Goal: Task Accomplishment & Management: Manage account settings

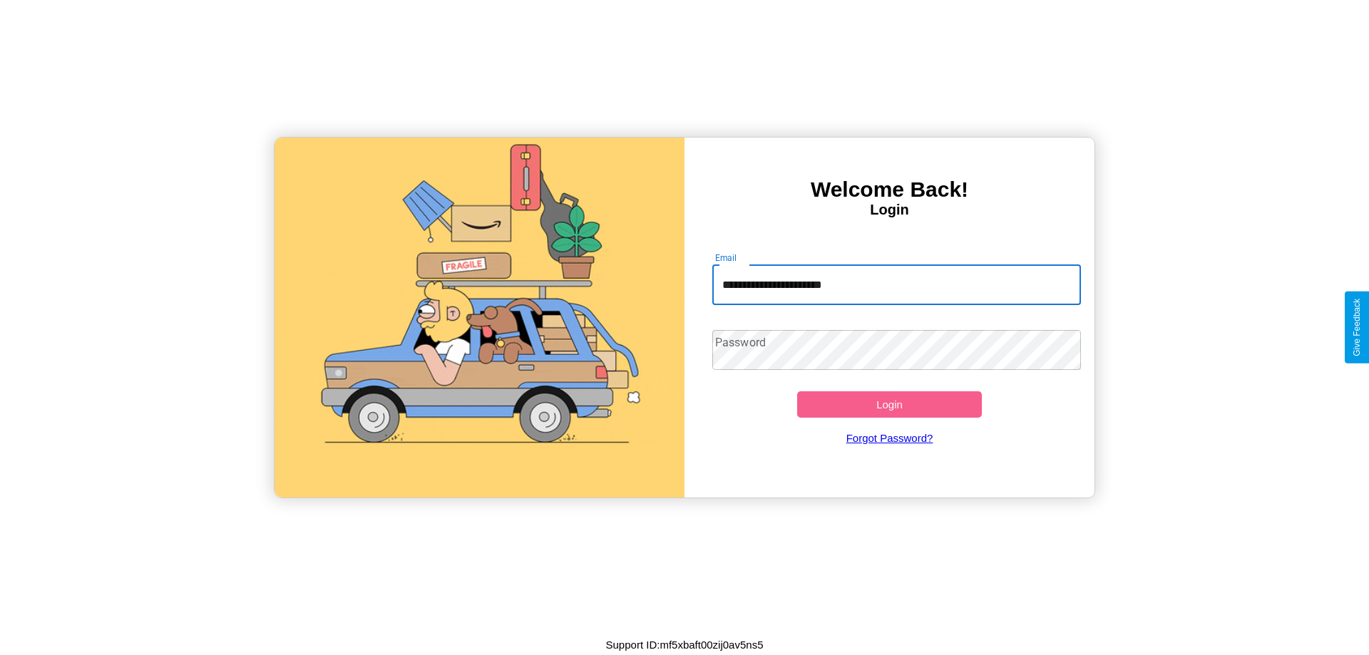
type input "**********"
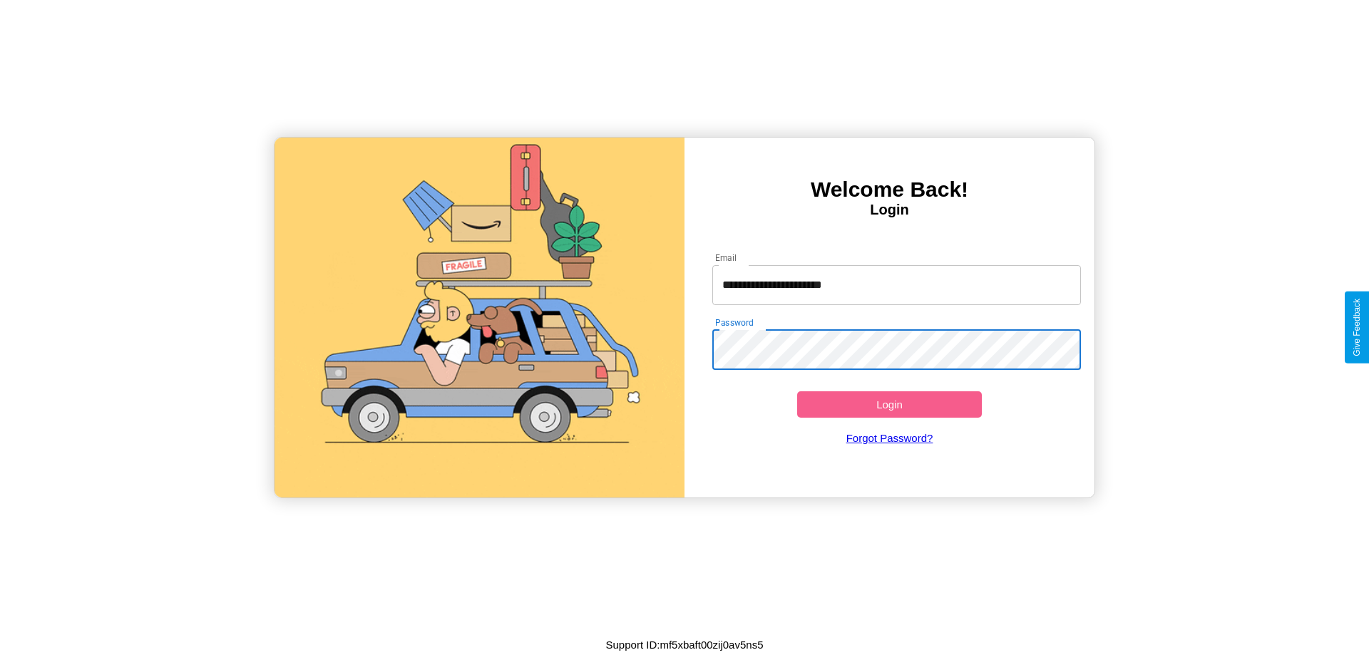
click at [889, 404] on button "Login" at bounding box center [889, 404] width 185 height 26
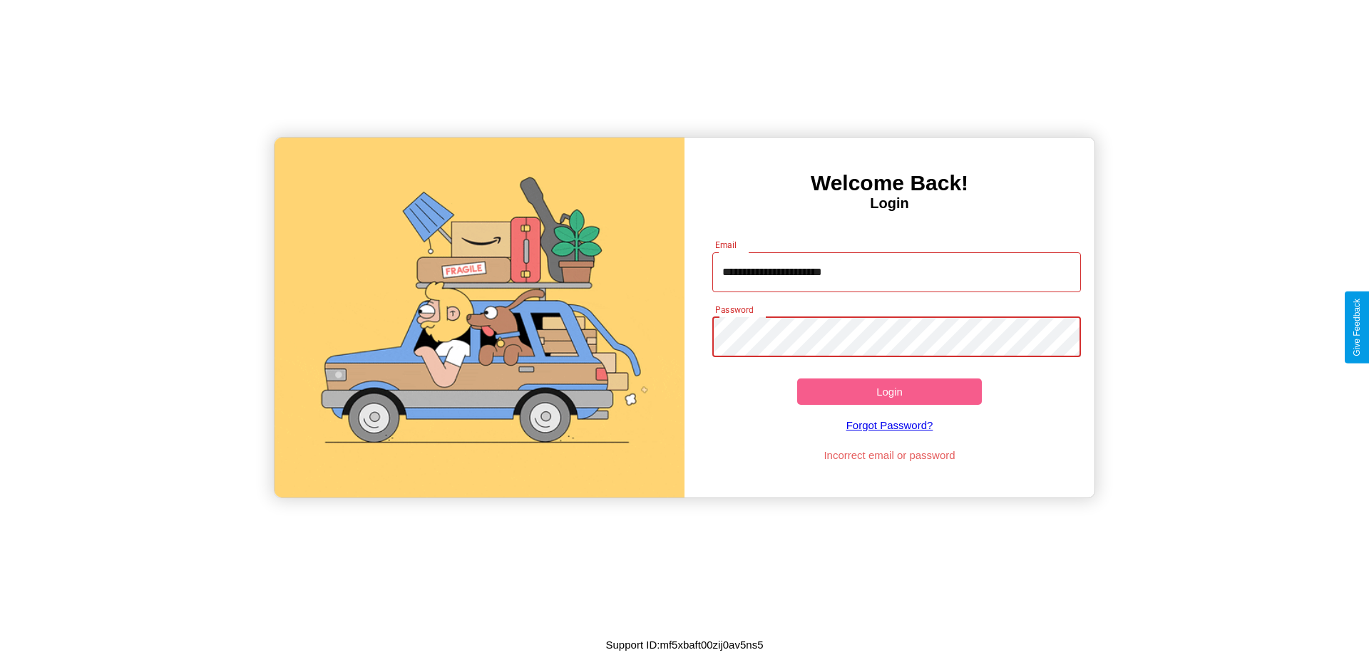
click at [889, 391] on button "Login" at bounding box center [889, 392] width 185 height 26
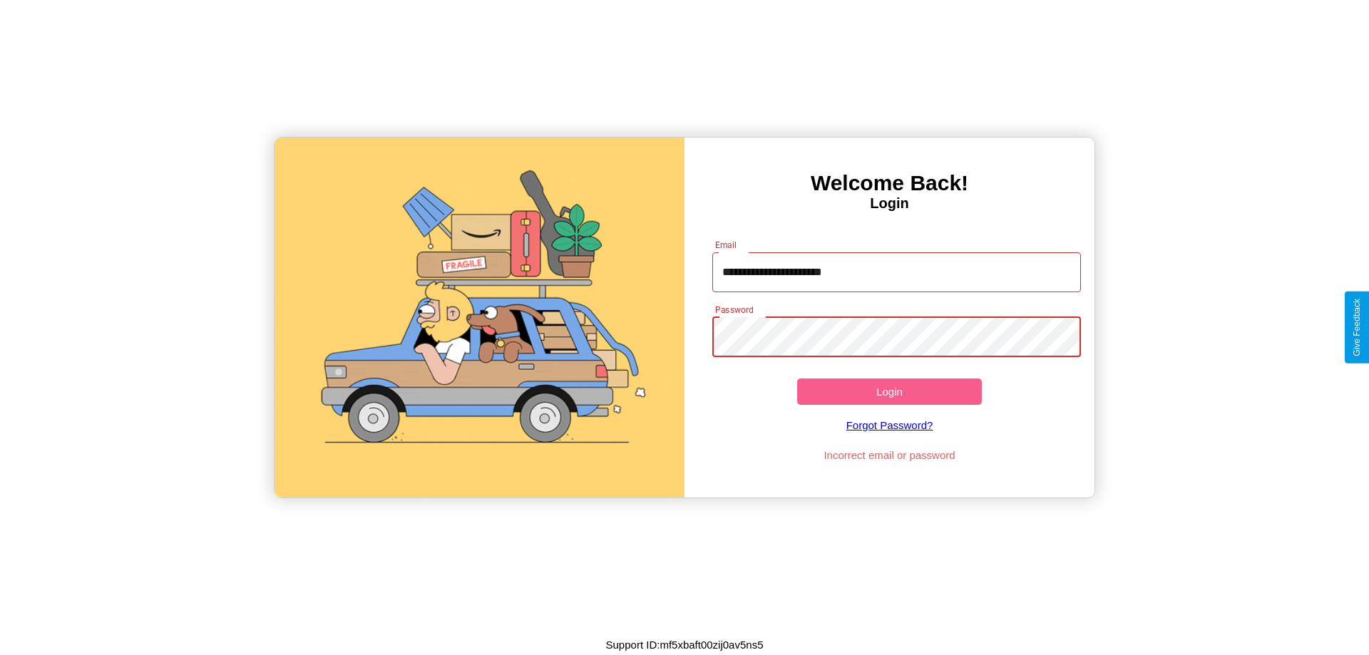
click at [889, 391] on button "Login" at bounding box center [889, 392] width 185 height 26
